Goal: Information Seeking & Learning: Find specific fact

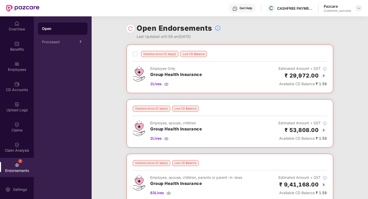
click at [359, 9] on img at bounding box center [358, 8] width 4 height 4
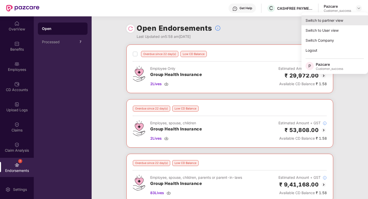
click at [324, 22] on div "Switch to partner view" at bounding box center [334, 20] width 66 height 10
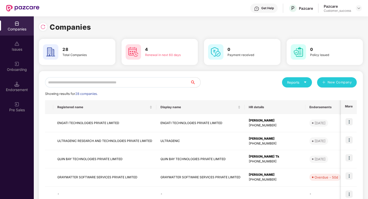
click at [150, 83] on input "text" at bounding box center [117, 82] width 145 height 10
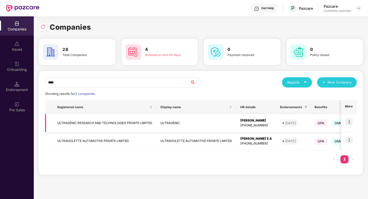
type input "****"
click at [351, 122] on img at bounding box center [348, 121] width 7 height 7
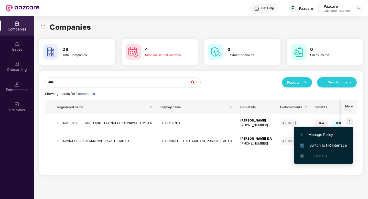
click at [322, 143] on span "Switch to HR interface" at bounding box center [323, 145] width 47 height 6
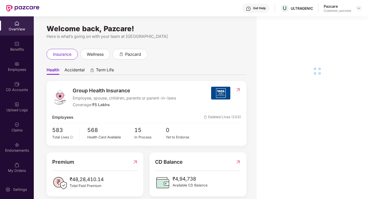
click at [5, 127] on div "Claims" at bounding box center [17, 126] width 34 height 19
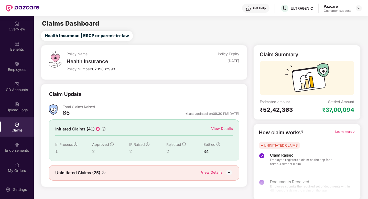
click at [226, 131] on div "View Details" at bounding box center [222, 129] width 22 height 6
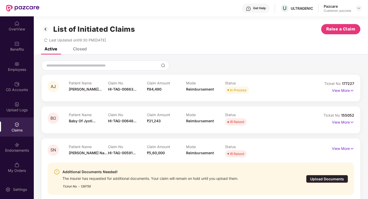
scroll to position [16, 0]
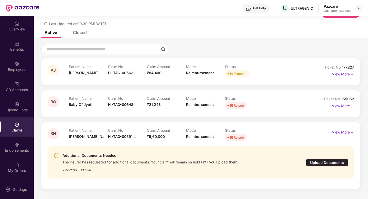
click at [349, 72] on img at bounding box center [351, 74] width 4 height 6
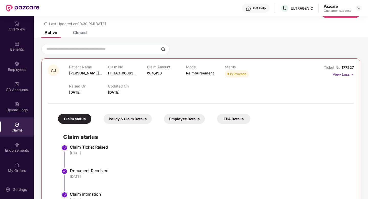
click at [173, 121] on div "Employee Details" at bounding box center [184, 119] width 41 height 10
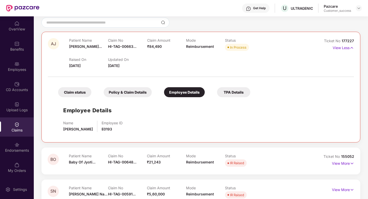
scroll to position [95, 0]
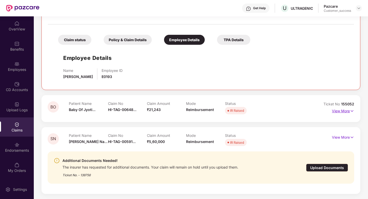
click at [345, 110] on p "View More" at bounding box center [343, 110] width 22 height 7
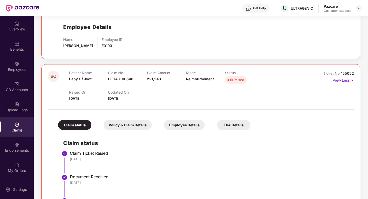
scroll to position [135, 0]
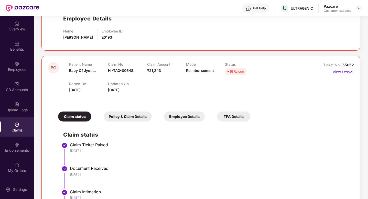
click at [188, 118] on div "Employee Details" at bounding box center [184, 116] width 41 height 10
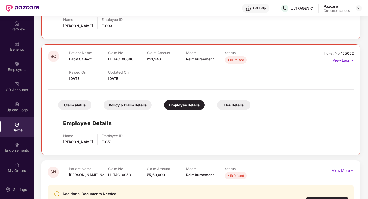
scroll to position [179, 0]
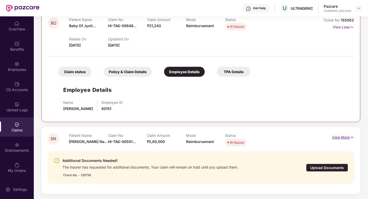
click at [342, 138] on p "View More" at bounding box center [343, 136] width 22 height 7
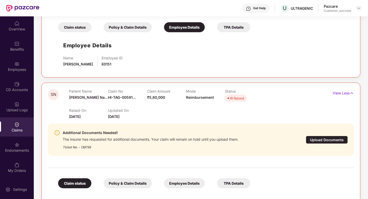
scroll to position [234, 0]
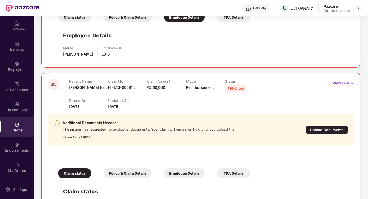
click at [166, 175] on div "Employee Details" at bounding box center [184, 173] width 41 height 10
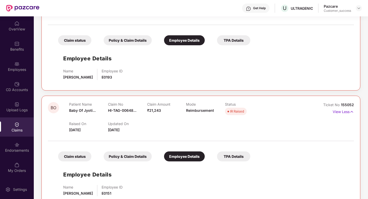
scroll to position [110, 0]
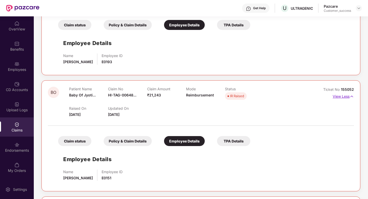
click at [334, 96] on p "View Less" at bounding box center [342, 95] width 21 height 7
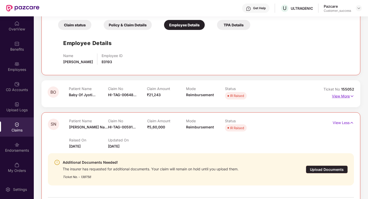
click at [336, 96] on p "View More" at bounding box center [343, 95] width 22 height 7
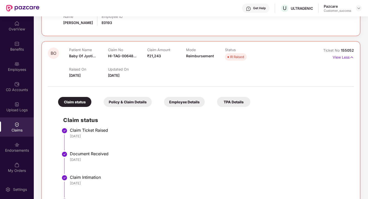
scroll to position [131, 0]
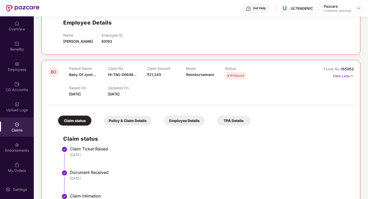
click at [347, 69] on span "155052" at bounding box center [346, 69] width 13 height 4
copy div "No 155052"
